Goal: Task Accomplishment & Management: Use online tool/utility

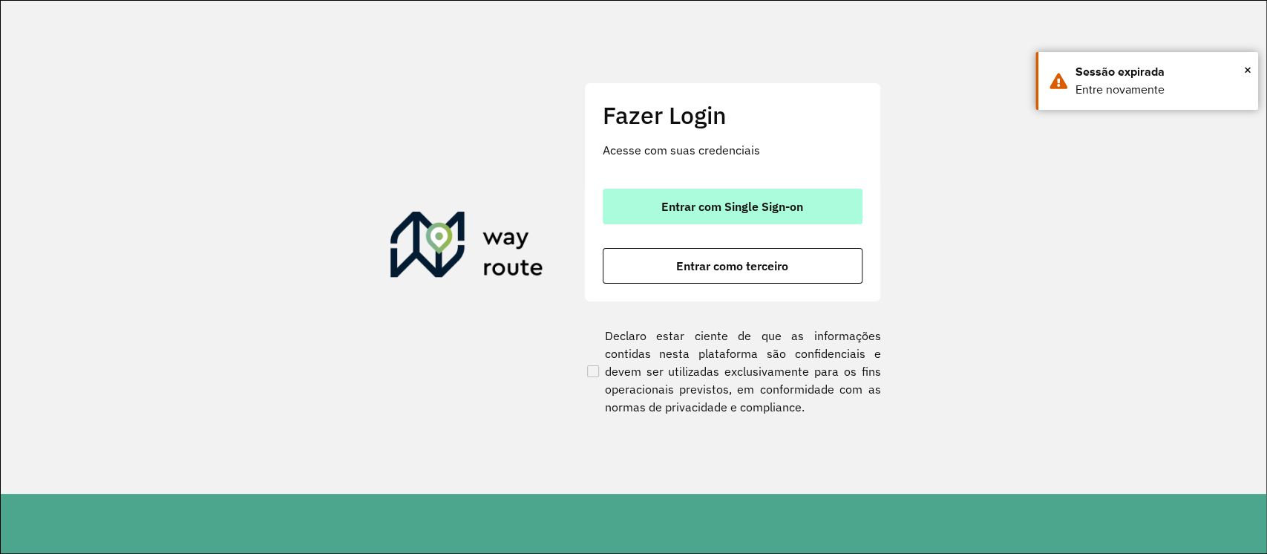
click at [817, 205] on button "Entrar com Single Sign-on" at bounding box center [733, 206] width 260 height 36
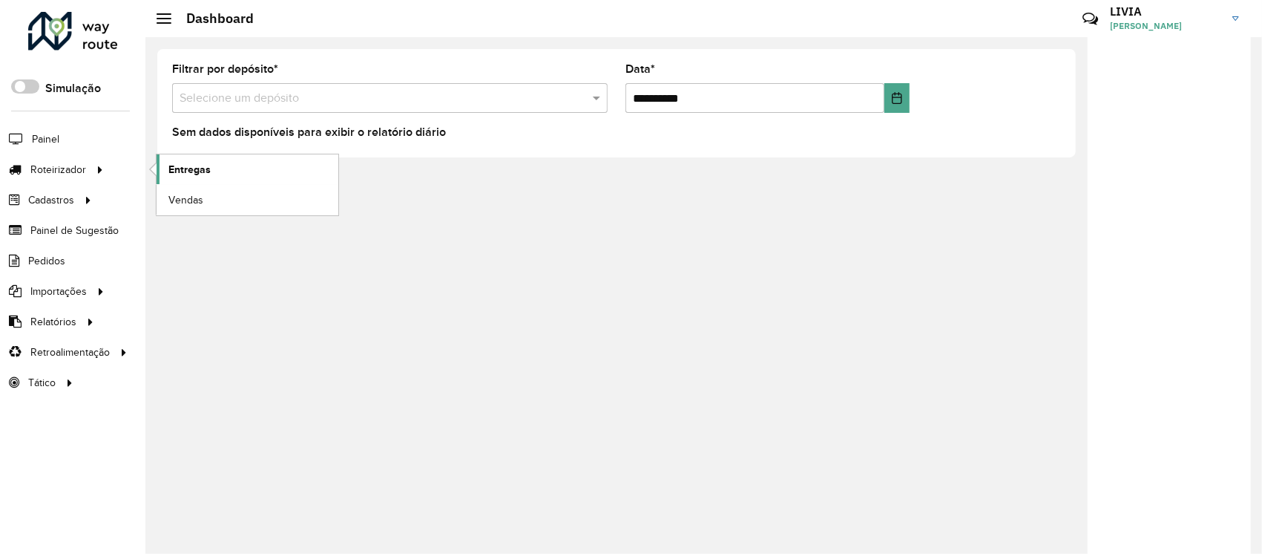
click at [172, 163] on span "Entregas" at bounding box center [189, 170] width 42 height 16
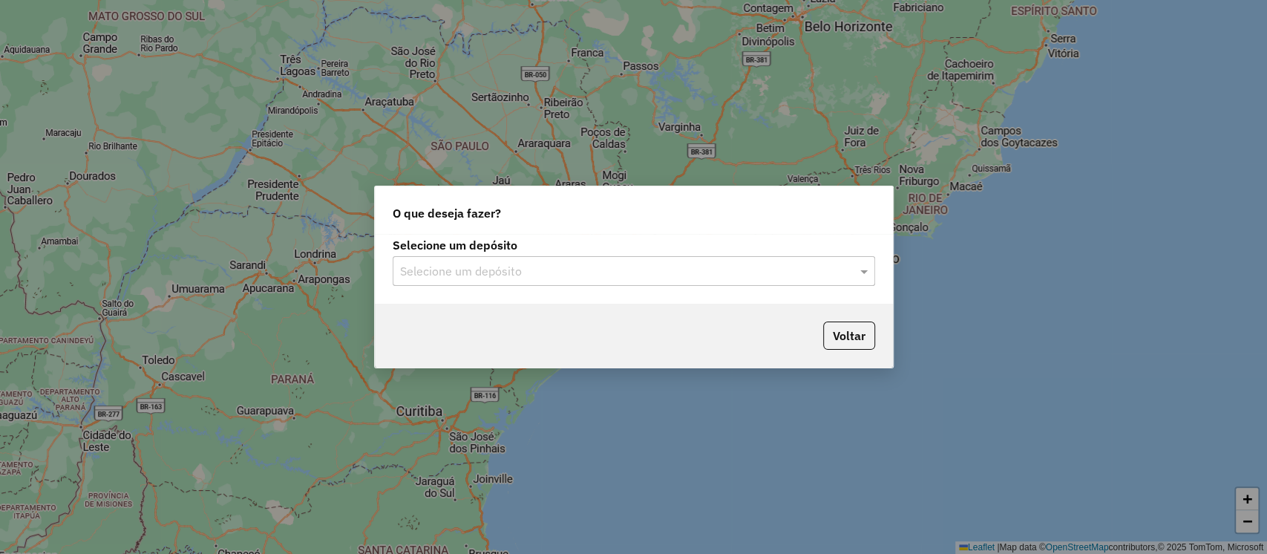
click at [617, 272] on input "text" at bounding box center [619, 272] width 438 height 18
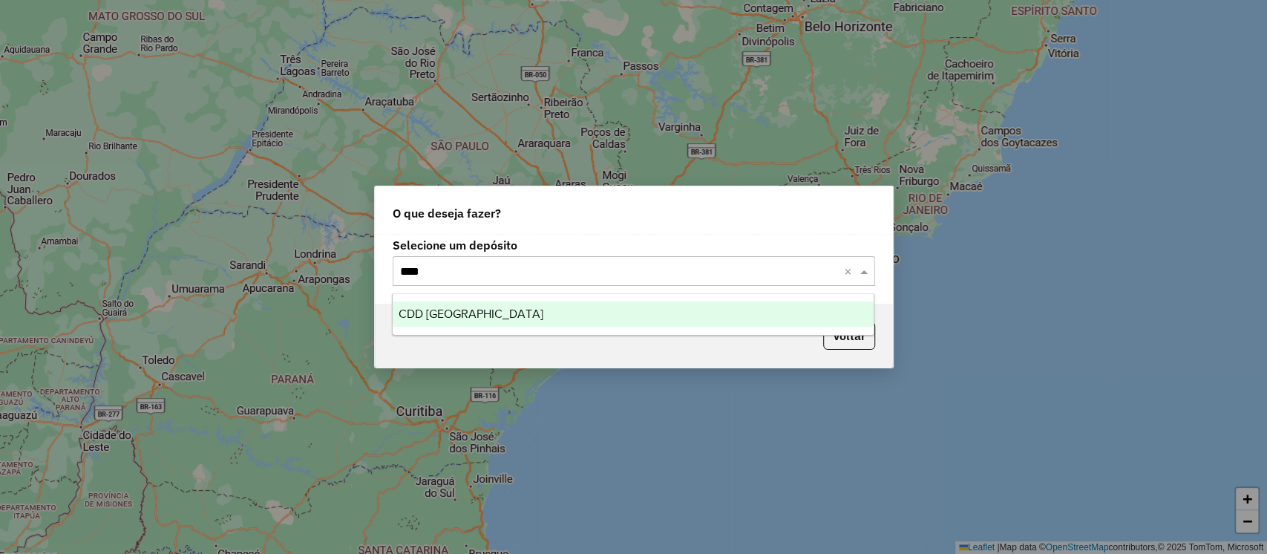
type input "*****"
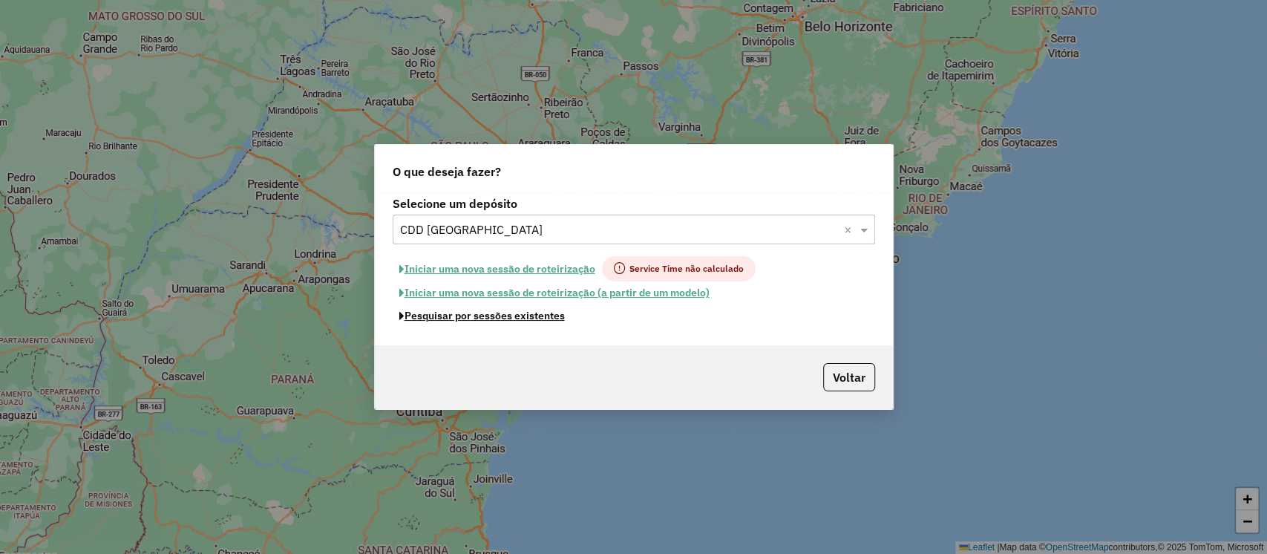
click at [527, 326] on button "Pesquisar por sessões existentes" at bounding box center [482, 315] width 179 height 23
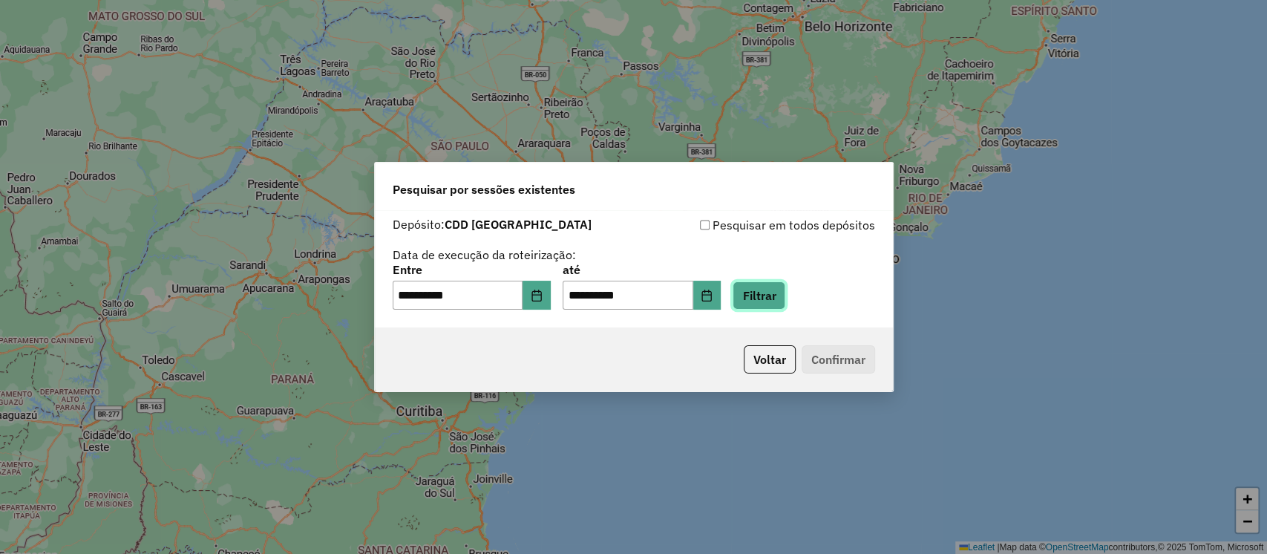
click at [767, 298] on button "Filtrar" at bounding box center [758, 295] width 53 height 28
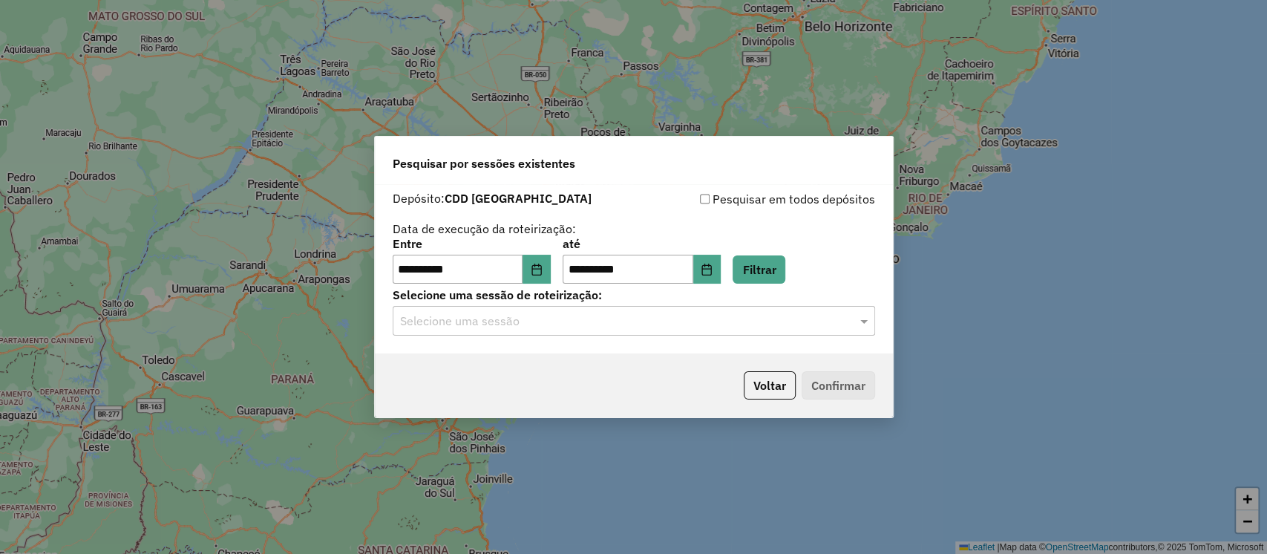
click at [729, 323] on input "text" at bounding box center [619, 321] width 438 height 18
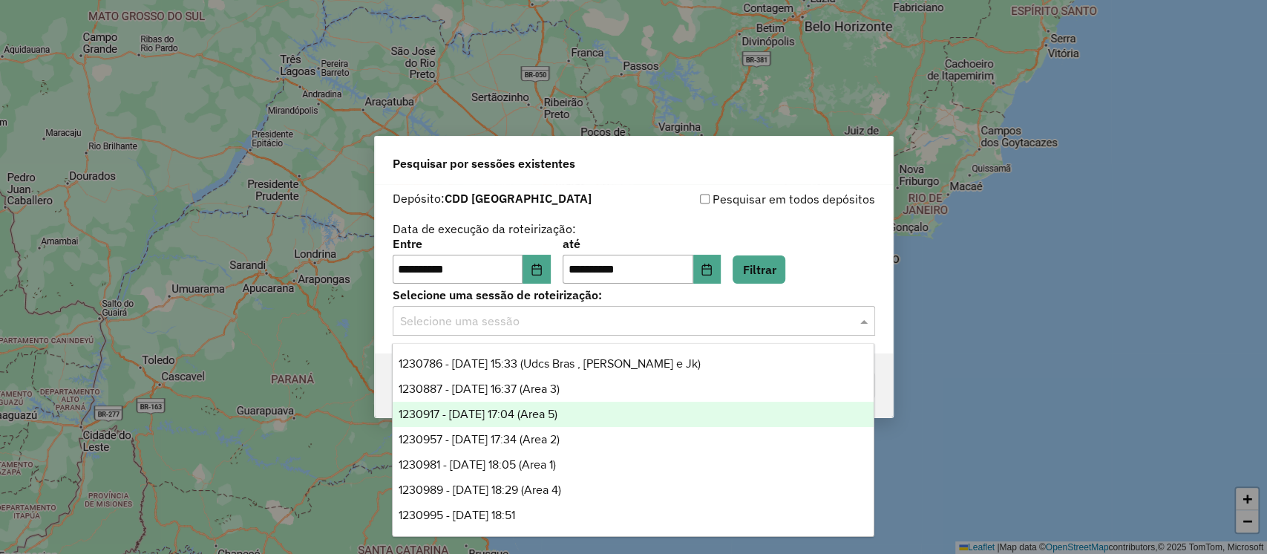
click at [612, 416] on div "1230917 - 18/08/2025 17:04 (Area 5)" at bounding box center [633, 413] width 481 height 25
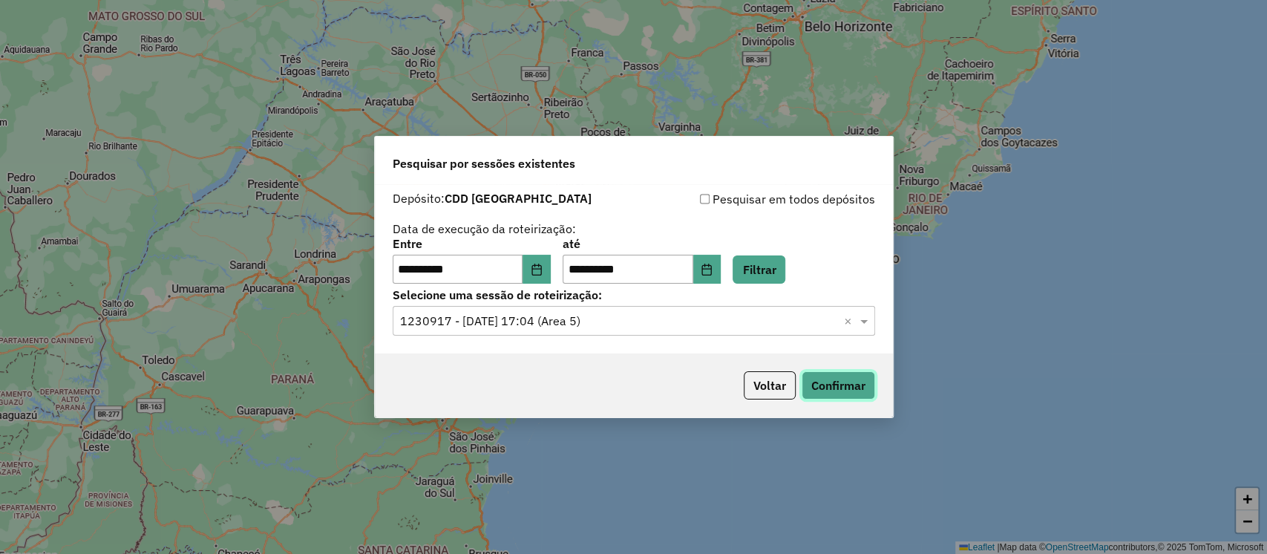
click at [839, 386] on button "Confirmar" at bounding box center [837, 385] width 73 height 28
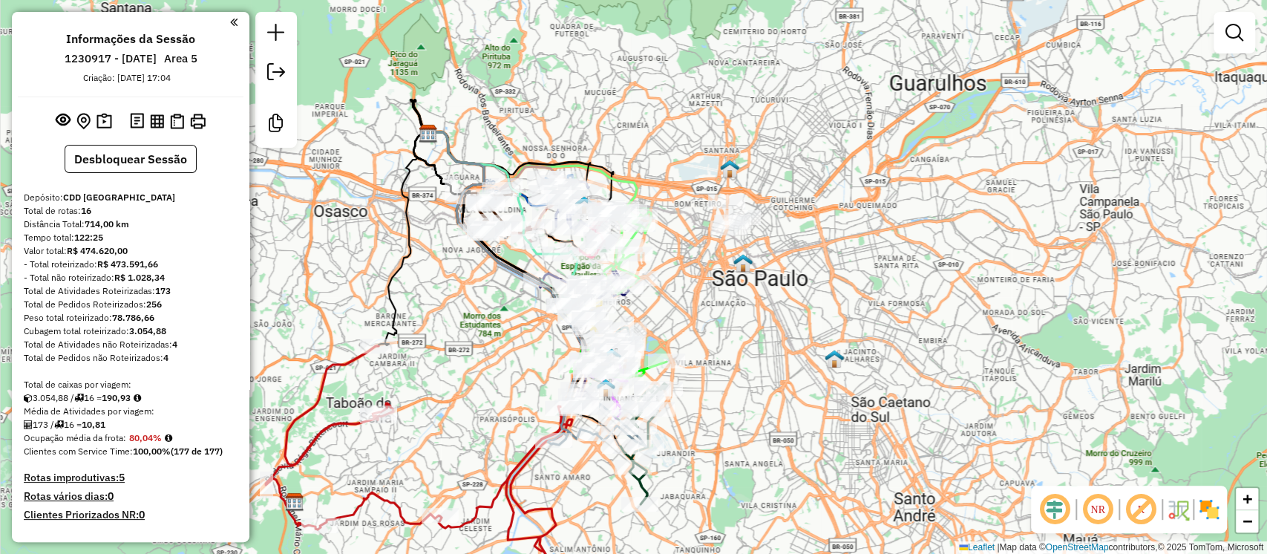
drag, startPoint x: 692, startPoint y: 286, endPoint x: 470, endPoint y: 387, distance: 243.4
click at [470, 387] on div "Janela de atendimento Grade de atendimento Capacidade Transportadoras Veículos …" at bounding box center [633, 277] width 1267 height 554
